Goal: Information Seeking & Learning: Find specific fact

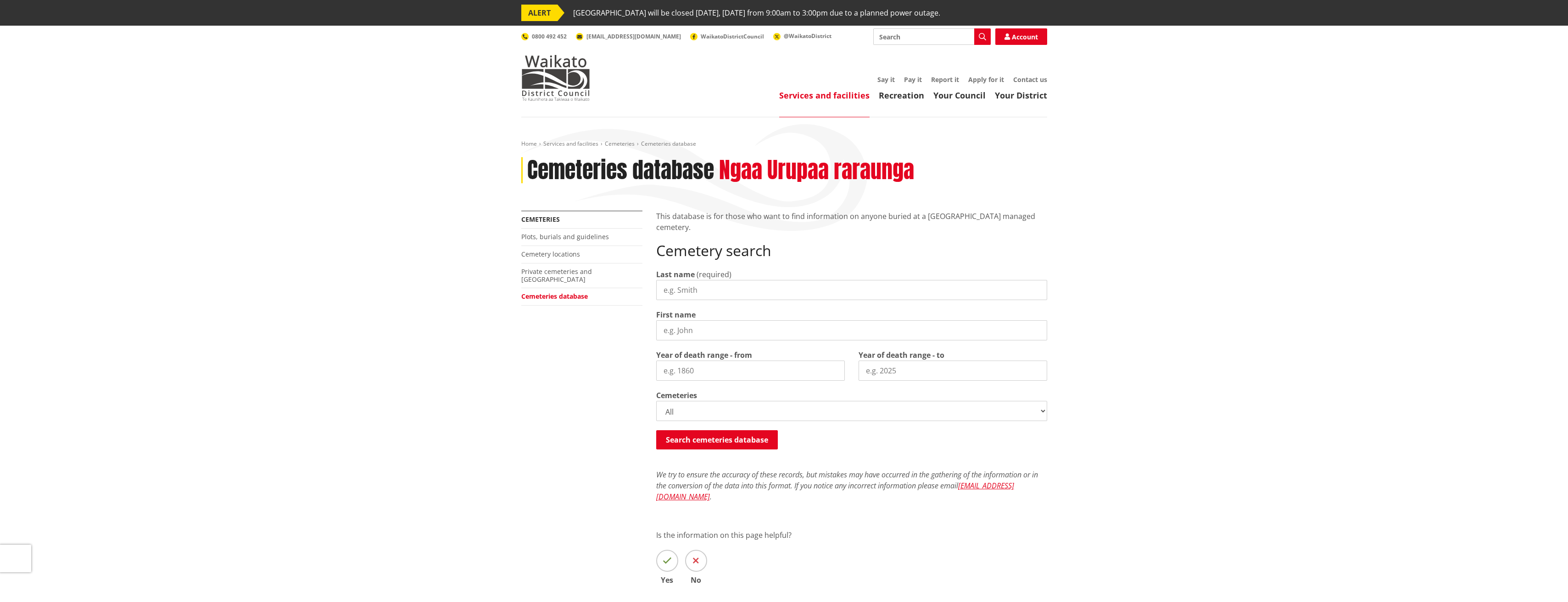
click at [702, 291] on input "Last name" at bounding box center [852, 290] width 391 height 20
type input "MCGOVERN"
click at [728, 438] on button "Search cemeteries database" at bounding box center [716, 441] width 122 height 19
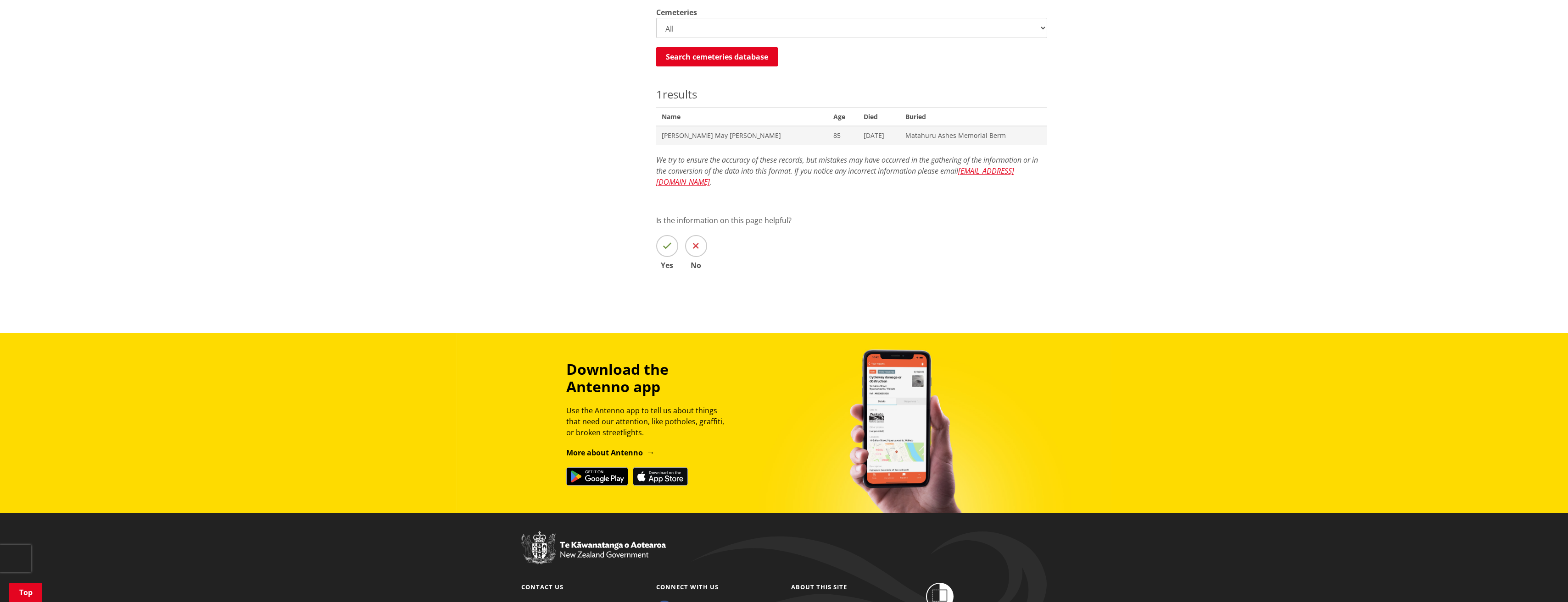
scroll to position [377, 0]
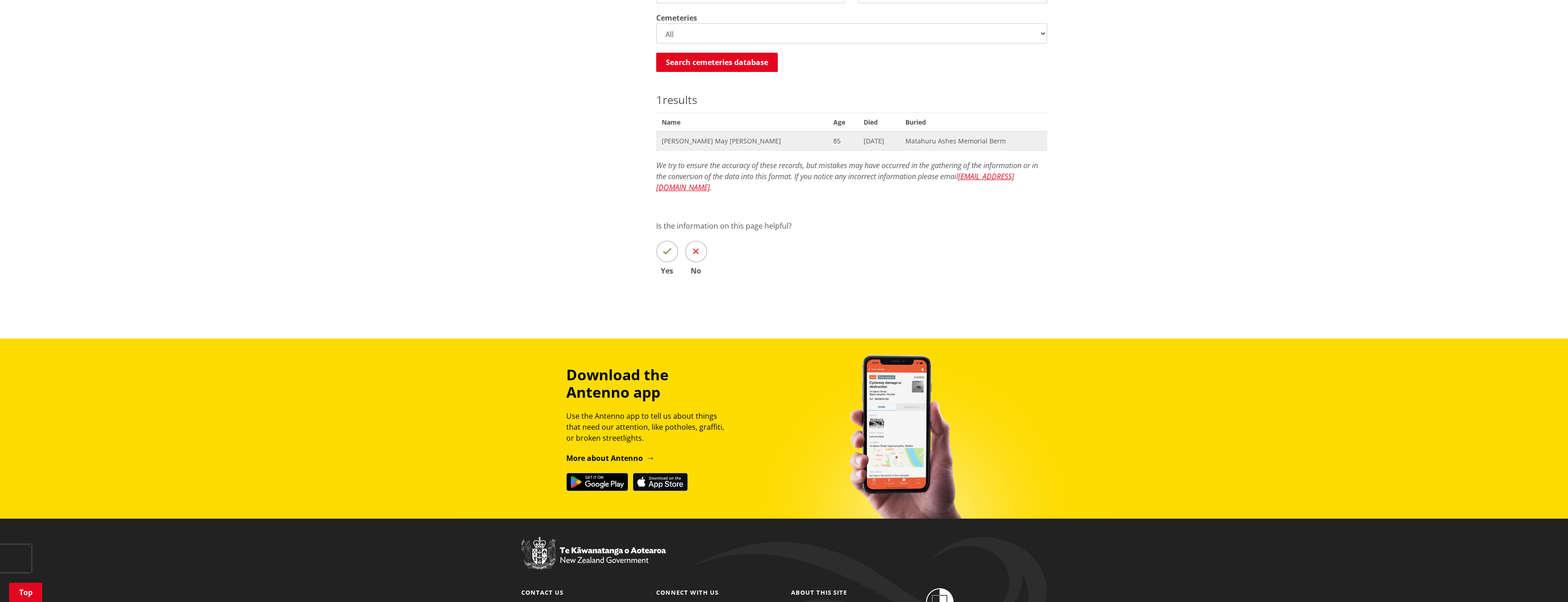
click at [705, 137] on span "Helen May McGovern" at bounding box center [742, 140] width 161 height 9
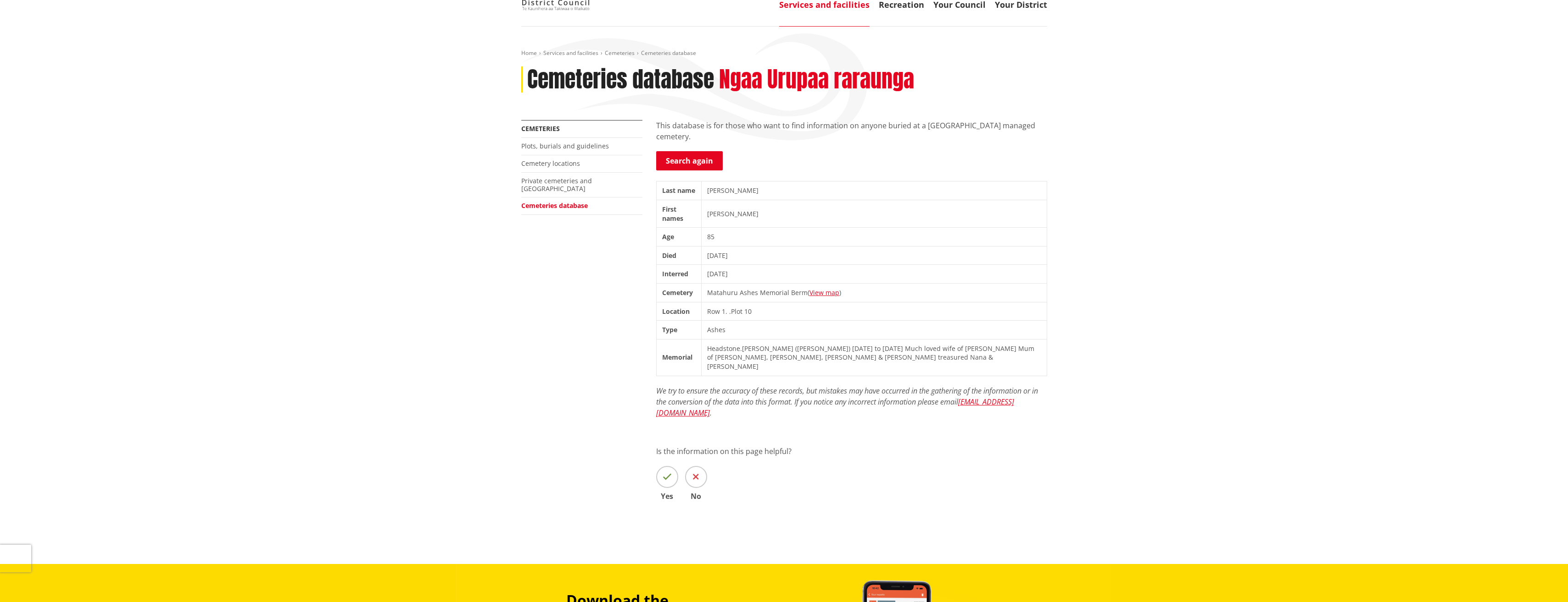
scroll to position [91, 0]
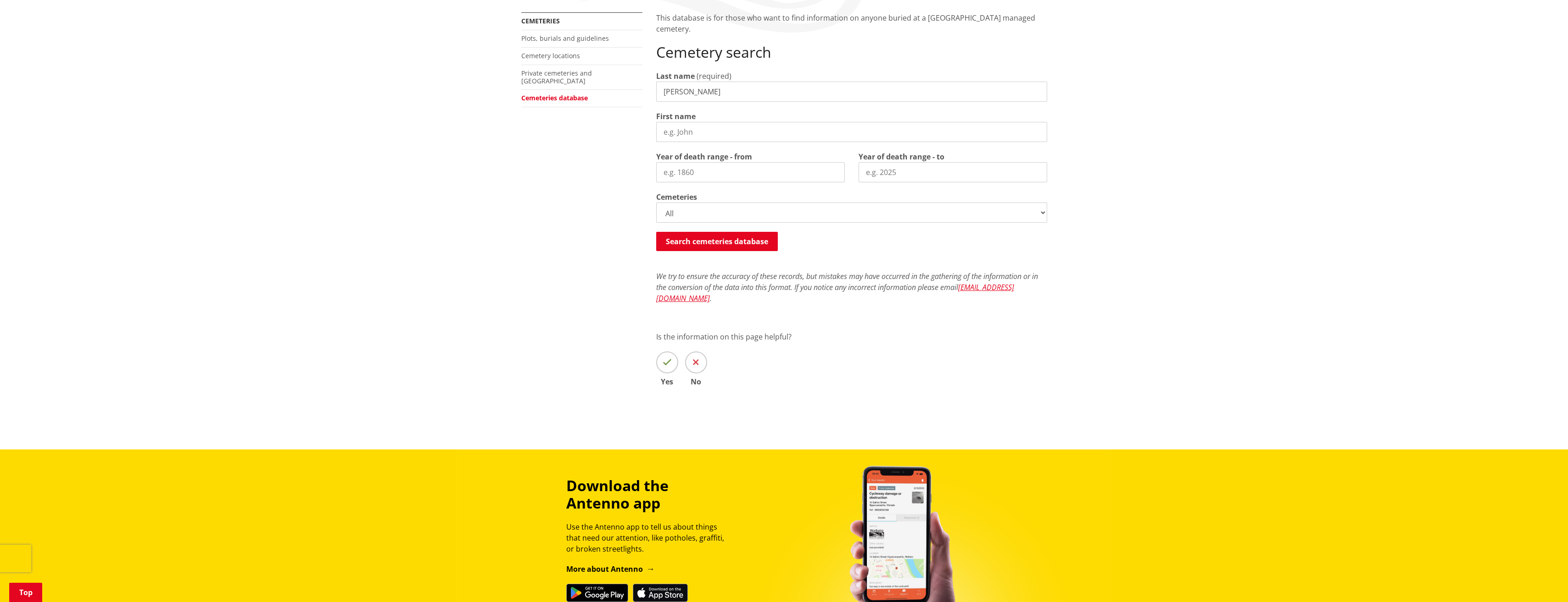
scroll to position [195, 0]
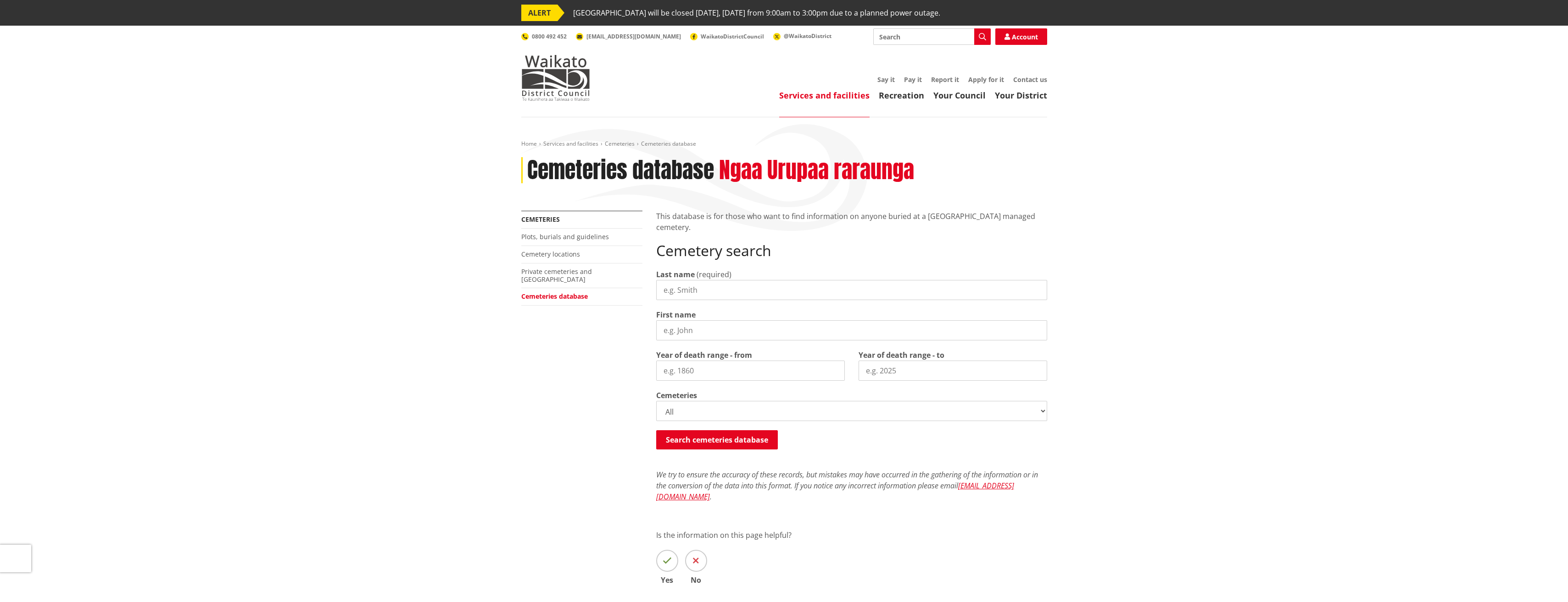
click at [717, 293] on input "Last name" at bounding box center [852, 290] width 391 height 20
type input "[PERSON_NAME]"
click at [725, 443] on button "Search cemeteries database" at bounding box center [716, 441] width 122 height 19
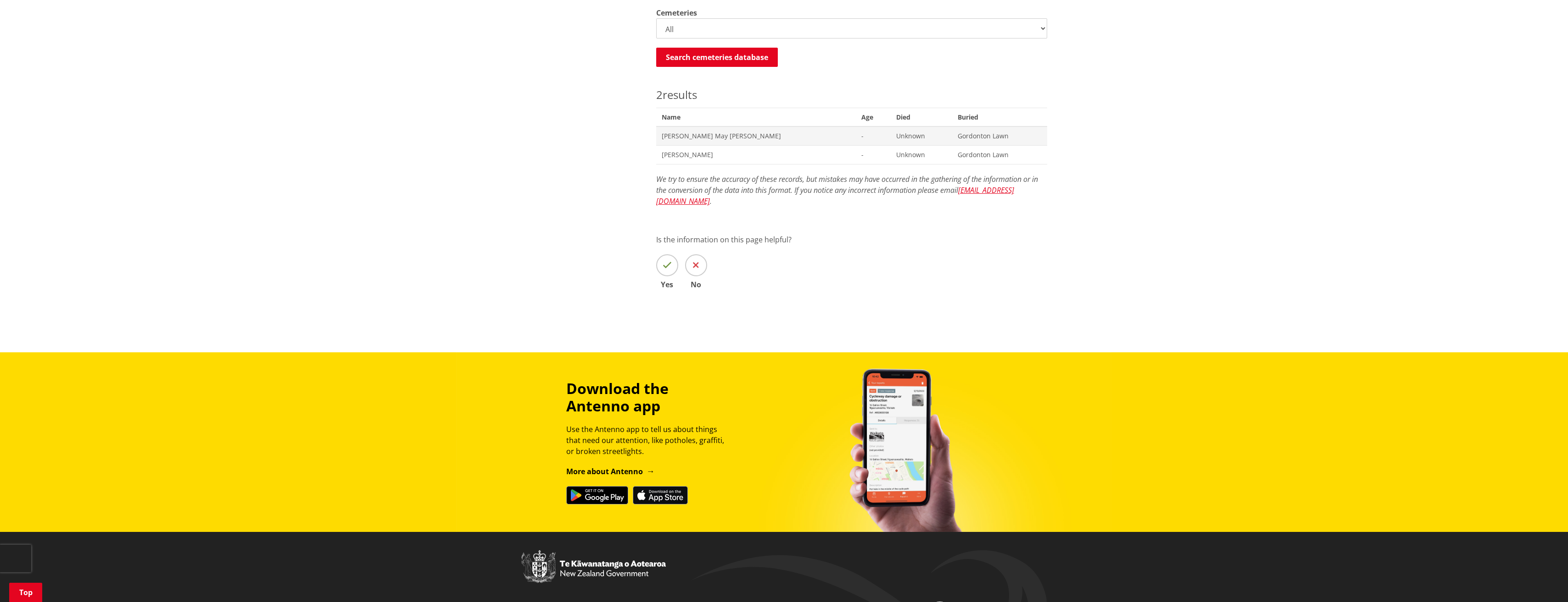
scroll to position [377, 0]
